Goal: Browse casually: Explore the website without a specific task or goal

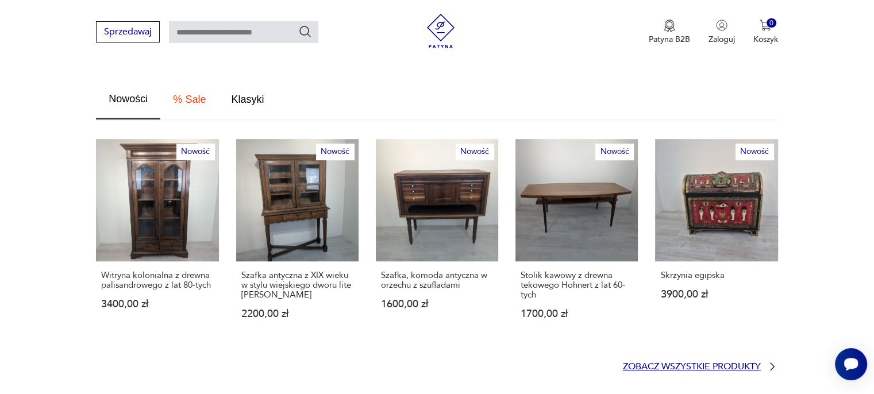
click at [658, 363] on p "Zobacz wszystkie produkty" at bounding box center [692, 366] width 138 height 7
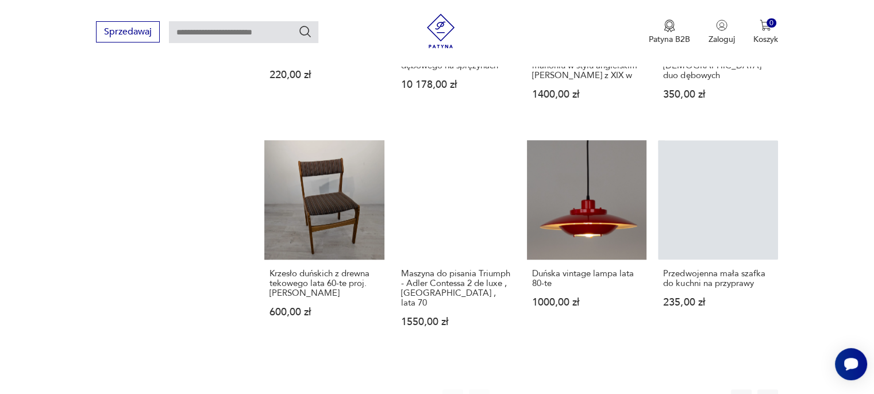
scroll to position [913, 0]
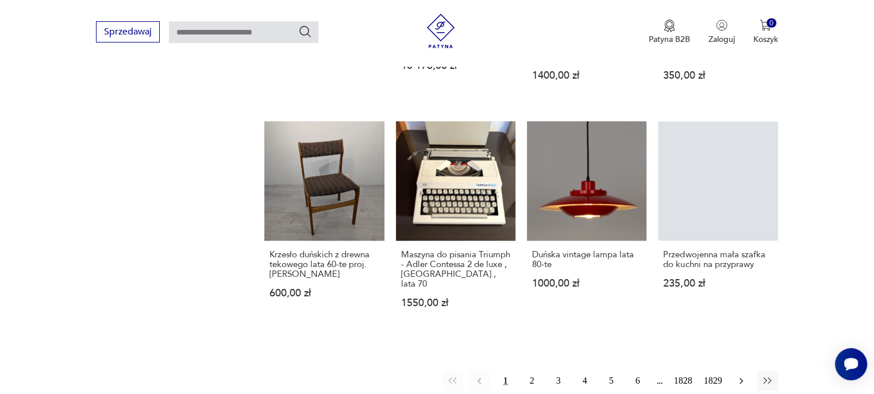
click at [734, 371] on button "button" at bounding box center [741, 381] width 21 height 21
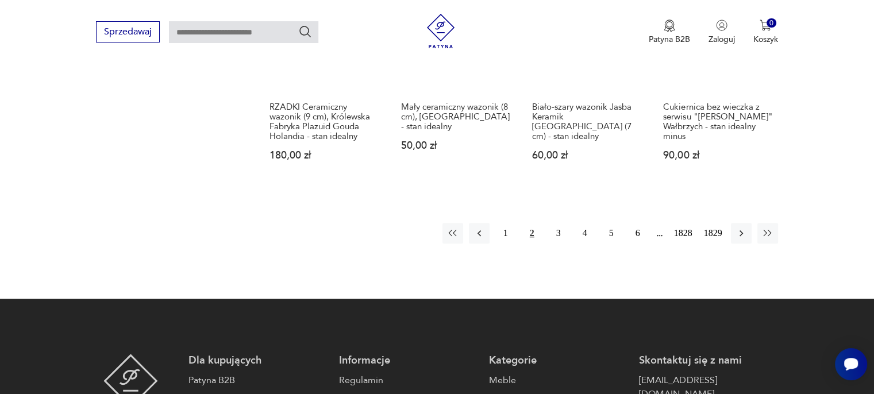
scroll to position [1068, 0]
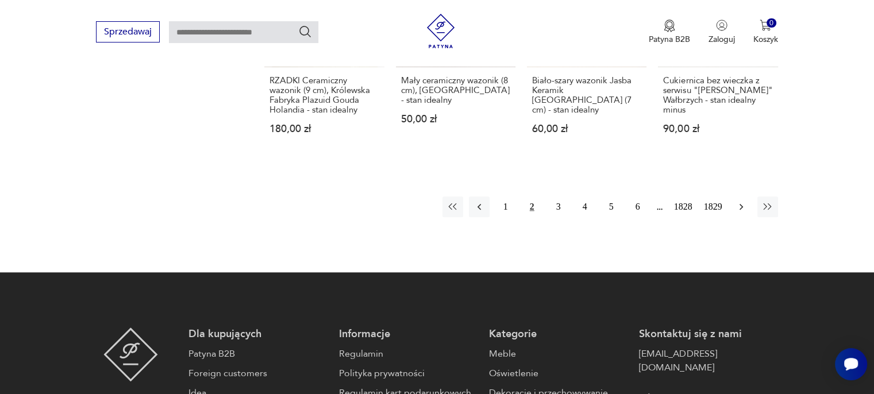
click at [737, 209] on icon "button" at bounding box center [740, 206] width 11 height 11
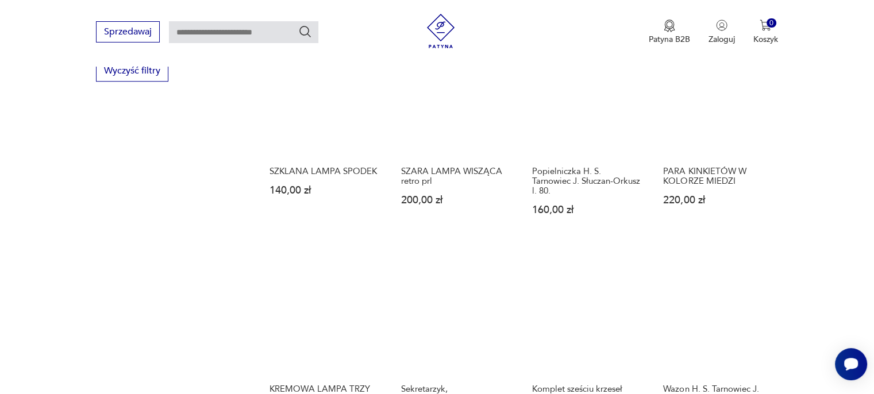
scroll to position [895, 0]
